Goal: Task Accomplishment & Management: Manage account settings

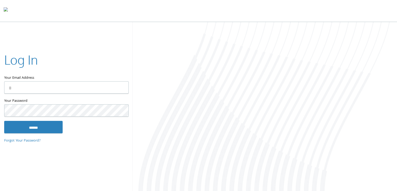
type input "**********"
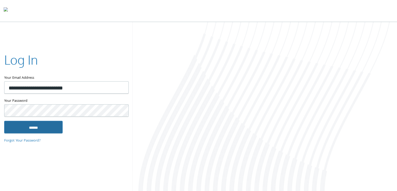
click at [53, 124] on input "******" at bounding box center [33, 126] width 59 height 13
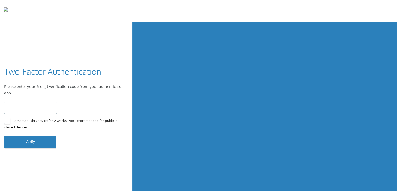
type input "******"
